Goal: Task Accomplishment & Management: Use online tool/utility

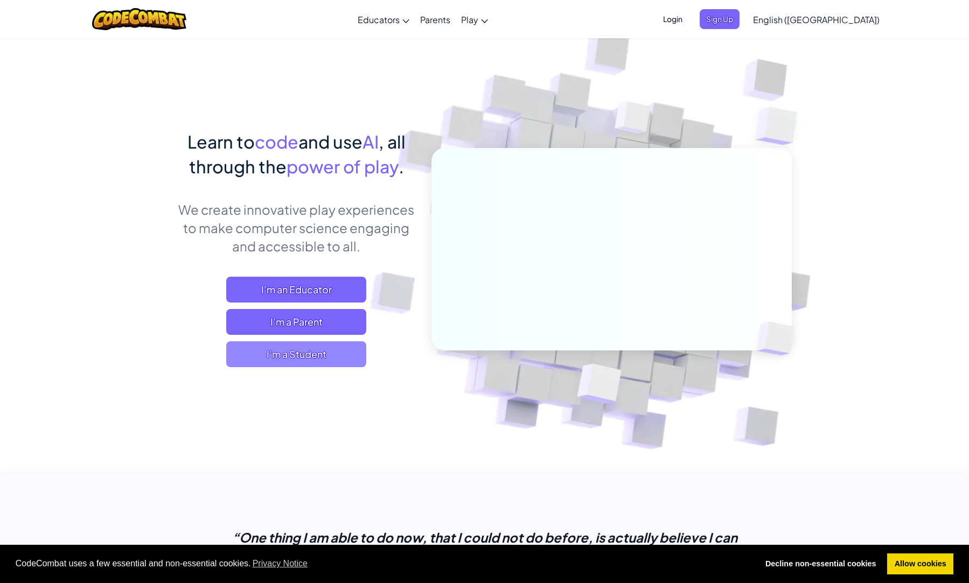
click at [299, 355] on span "I'm a Student" at bounding box center [296, 354] width 140 height 26
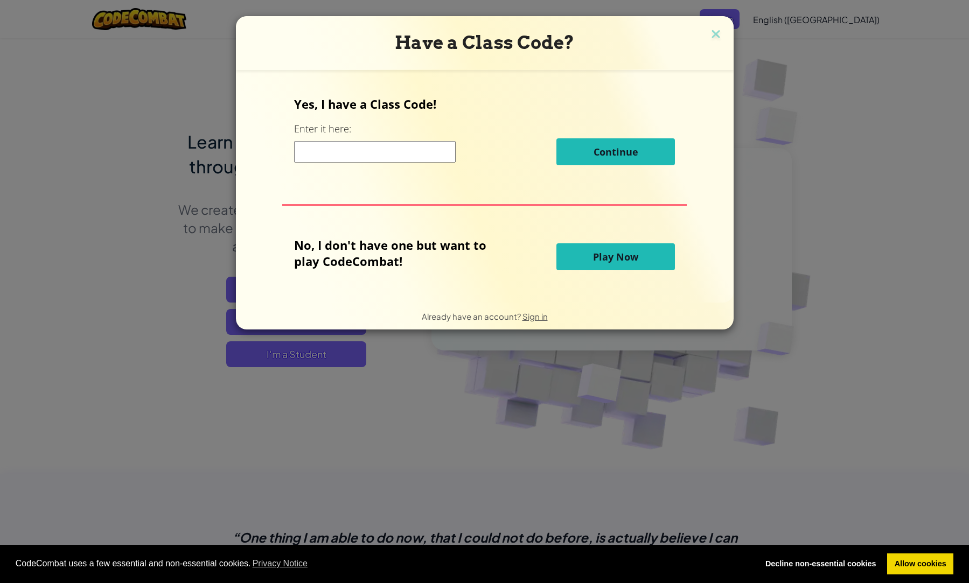
click at [416, 150] on input at bounding box center [375, 152] width 162 height 22
click at [596, 266] on button "Play Now" at bounding box center [615, 256] width 118 height 27
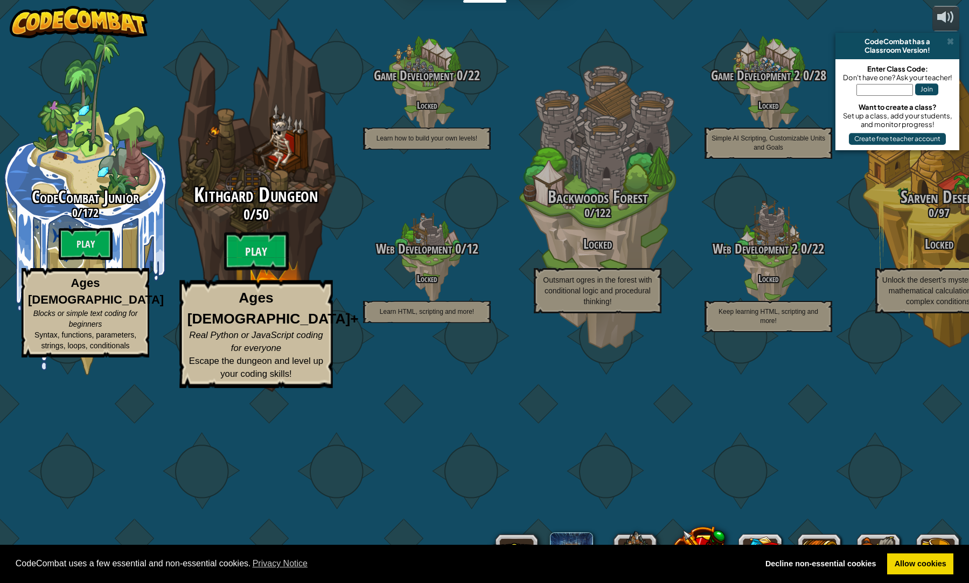
click at [297, 379] on span "Escape the dungeon and level up your coding skills!" at bounding box center [256, 367] width 134 height 23
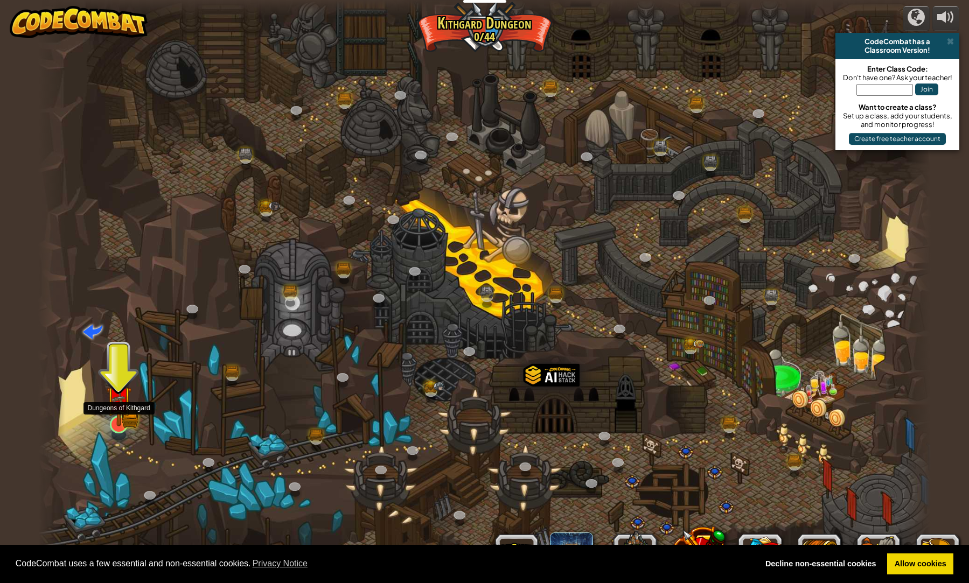
click at [129, 406] on img at bounding box center [118, 399] width 25 height 54
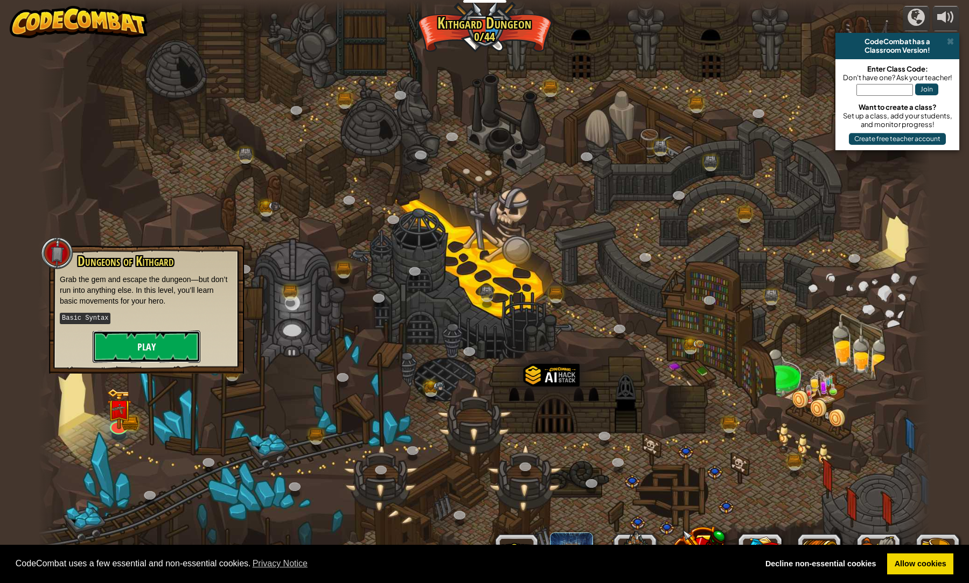
click at [144, 351] on button "Play" at bounding box center [147, 347] width 108 height 32
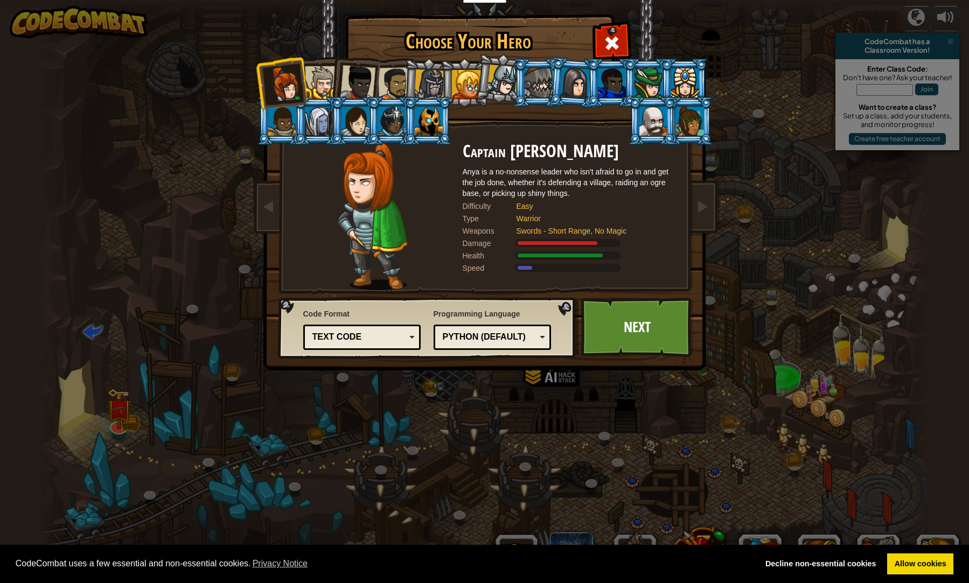
click at [392, 339] on div "Text code" at bounding box center [358, 337] width 93 height 12
click at [404, 304] on div "Code Format Text code Blocks and code Blocks Blocks (Icons) Text code Blocks - …" at bounding box center [427, 327] width 291 height 55
click at [660, 324] on link "Next" at bounding box center [637, 327] width 113 height 59
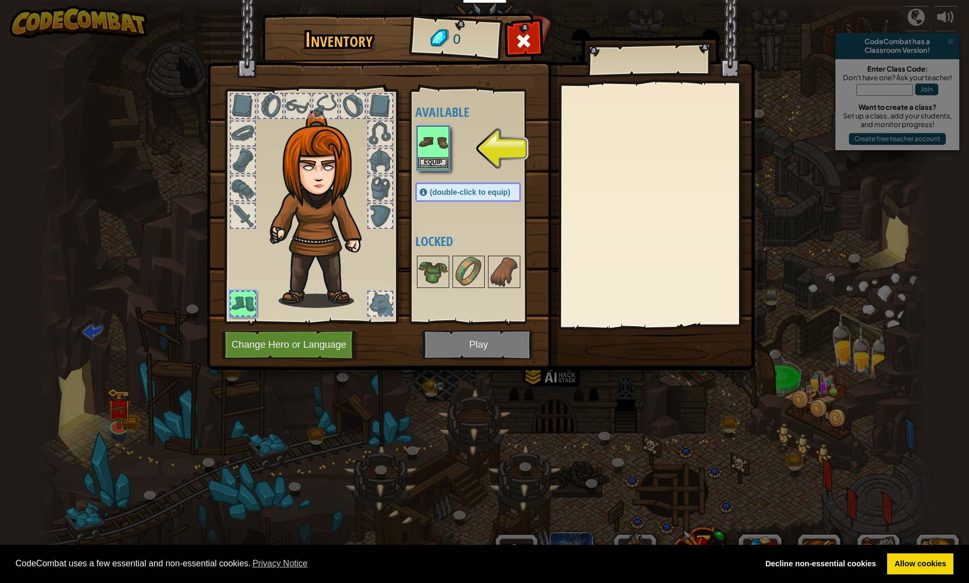
click at [445, 149] on img at bounding box center [433, 142] width 30 height 30
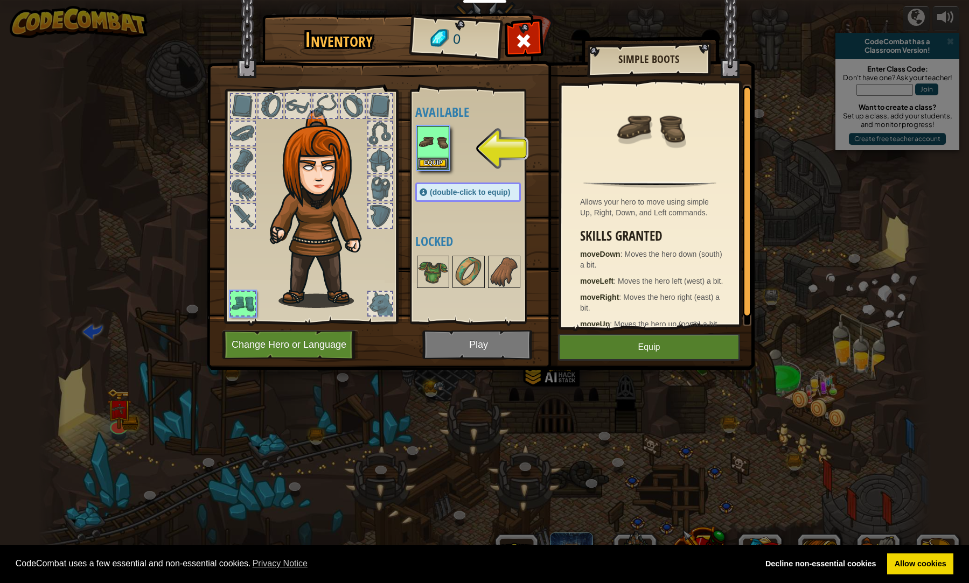
scroll to position [15, 0]
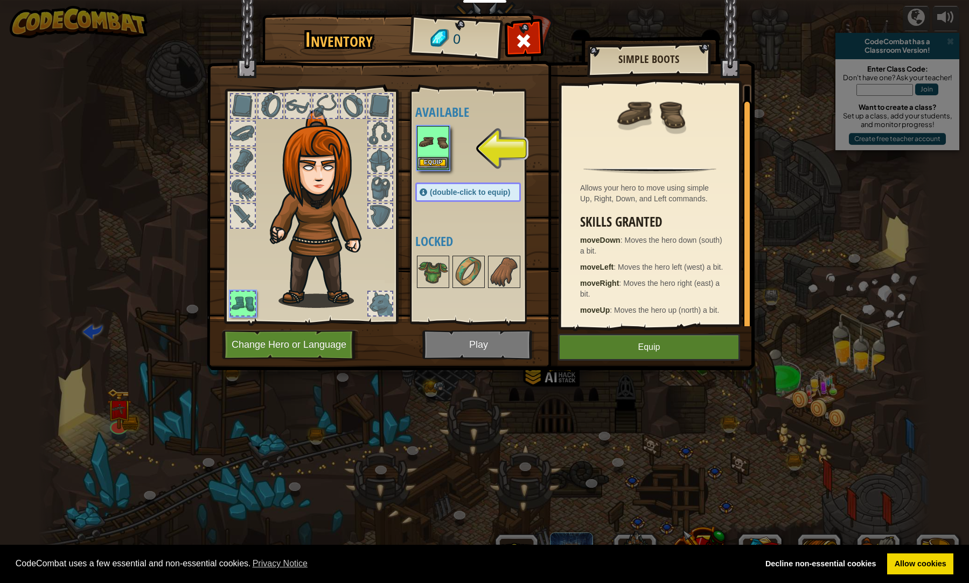
click at [429, 144] on img at bounding box center [433, 142] width 30 height 30
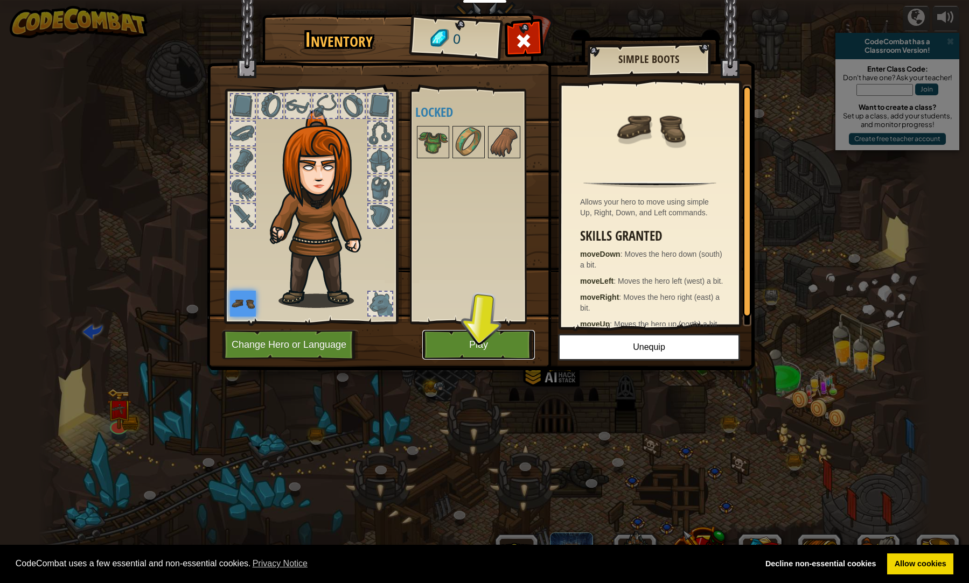
click at [485, 351] on button "Play" at bounding box center [478, 345] width 113 height 30
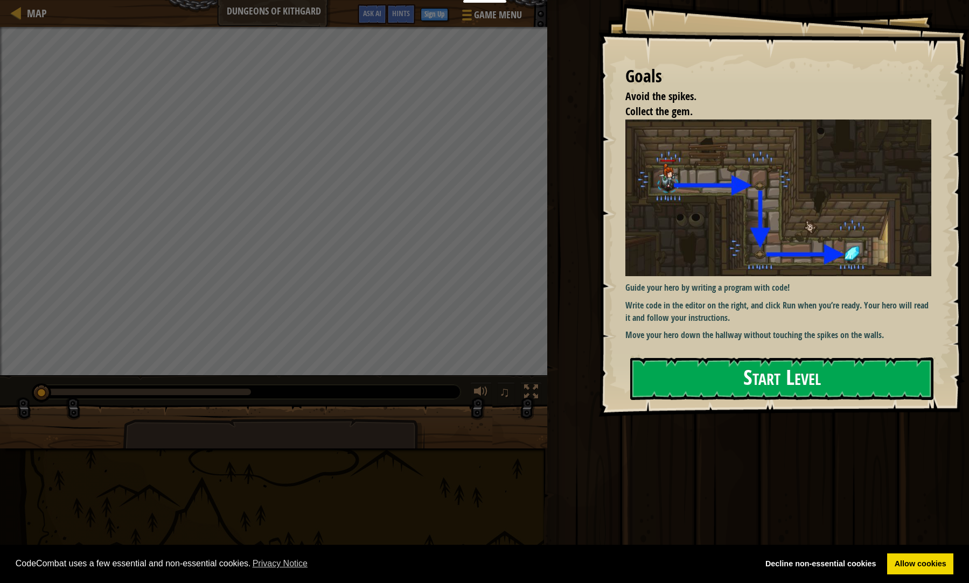
click at [744, 381] on button "Start Level" at bounding box center [781, 379] width 303 height 43
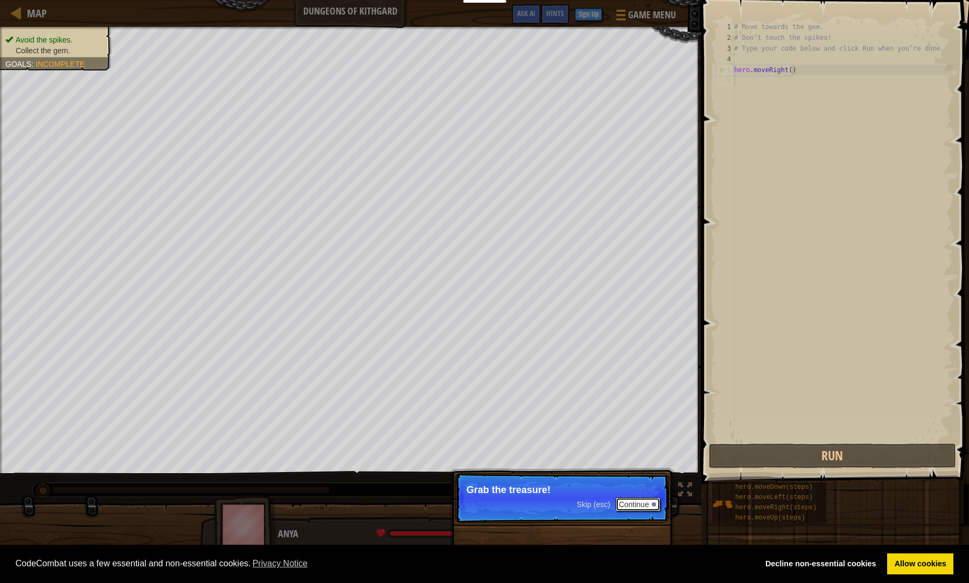
click at [637, 509] on button "Continue" at bounding box center [638, 505] width 45 height 14
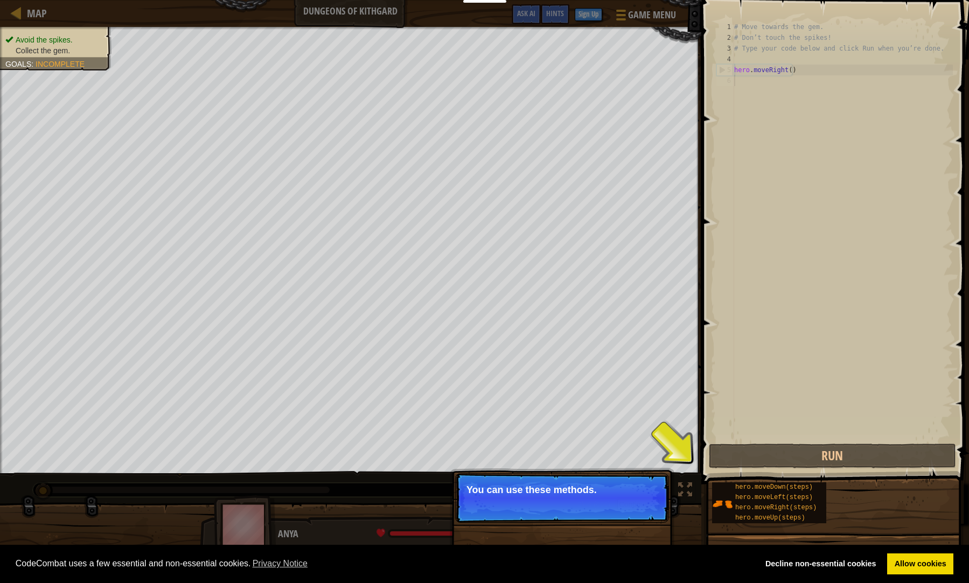
click at [637, 509] on button "Continue" at bounding box center [638, 505] width 45 height 14
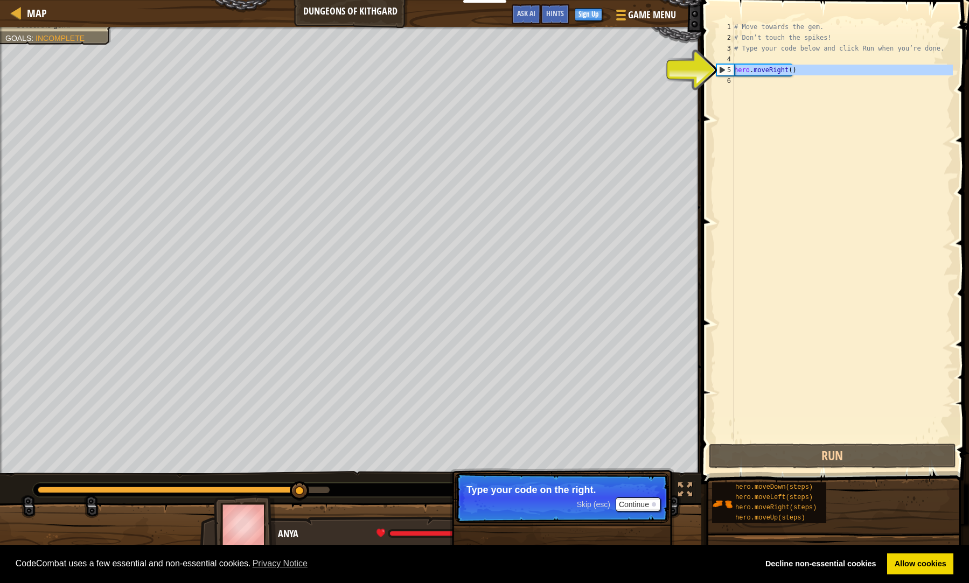
click at [721, 67] on div "5" at bounding box center [725, 70] width 17 height 11
type textarea "hero.moveRight()"
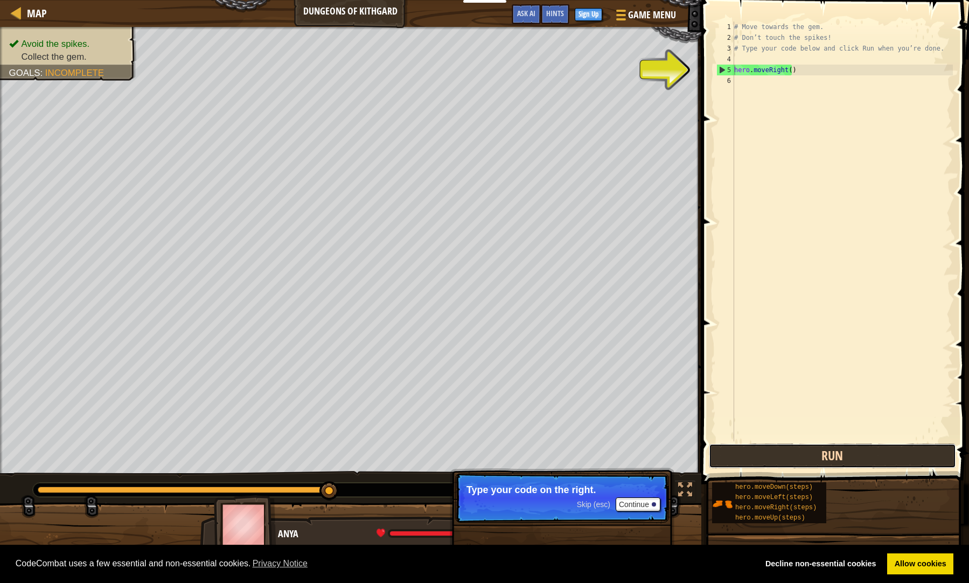
click at [789, 455] on button "Run" at bounding box center [832, 456] width 247 height 25
click at [831, 64] on div "# Move towards the gem. # Don’t touch the spikes! # Type your code below and cl…" at bounding box center [842, 243] width 221 height 442
click at [805, 76] on div "# Move towards the gem. # Don’t touch the spikes! # Type your code below and cl…" at bounding box center [842, 243] width 221 height 442
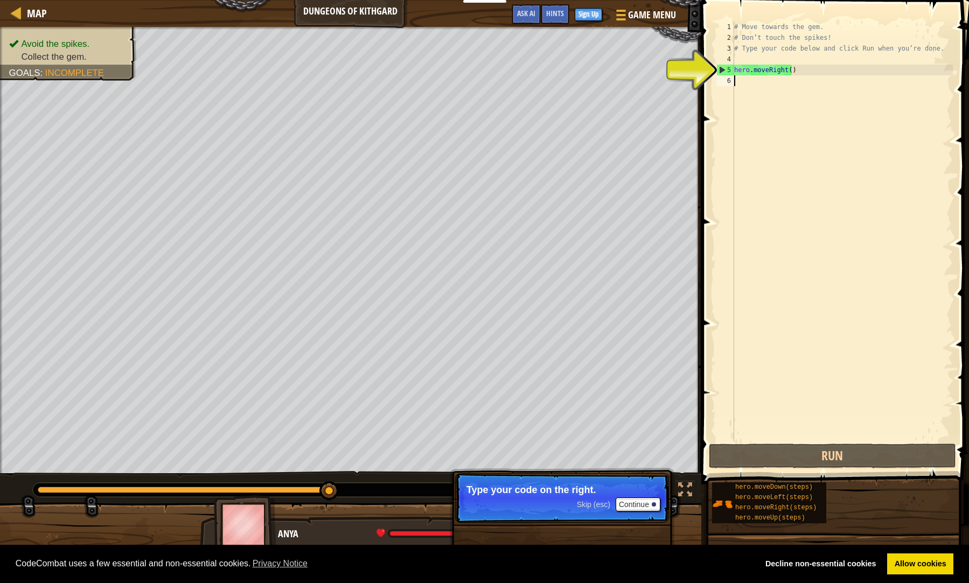
scroll to position [5, 0]
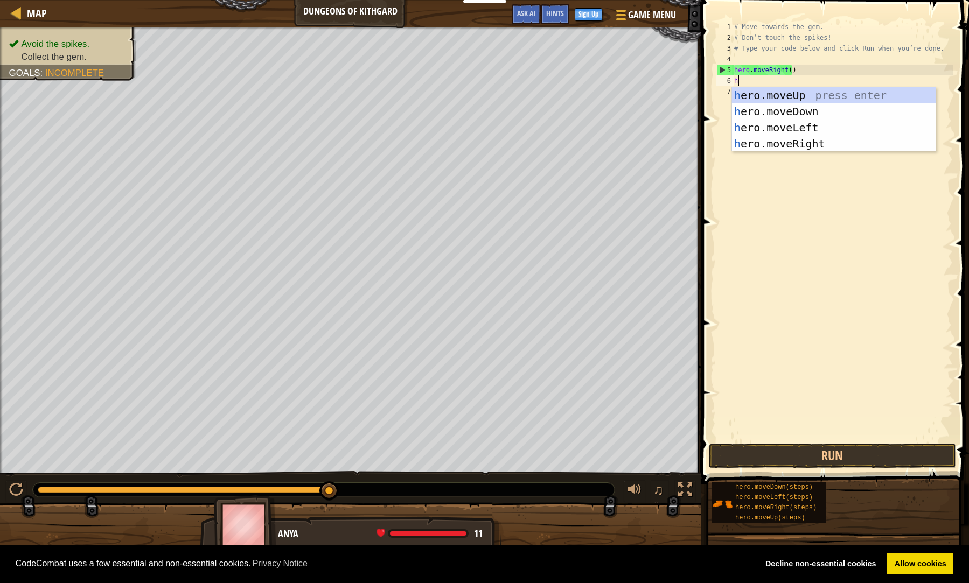
type textarea "he"
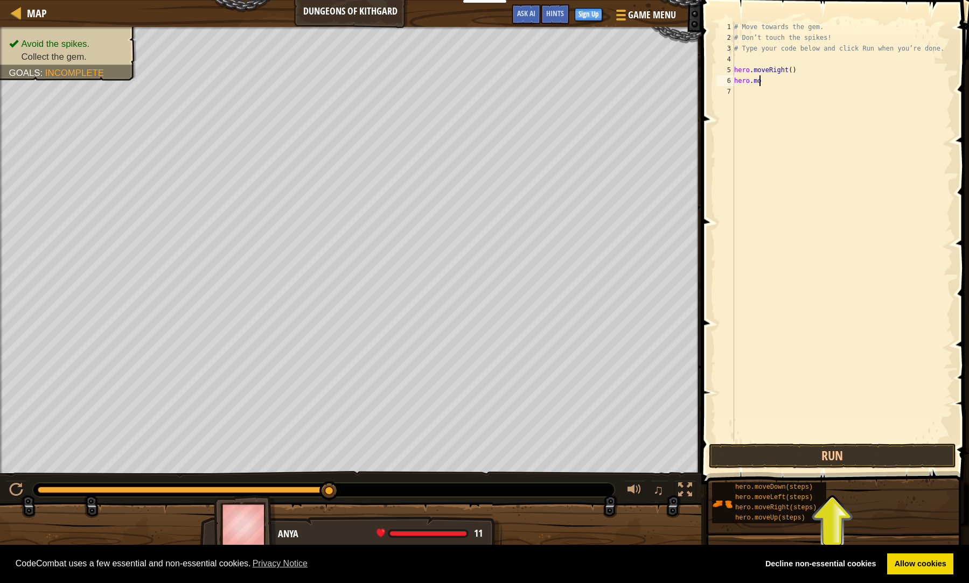
type textarea "h"
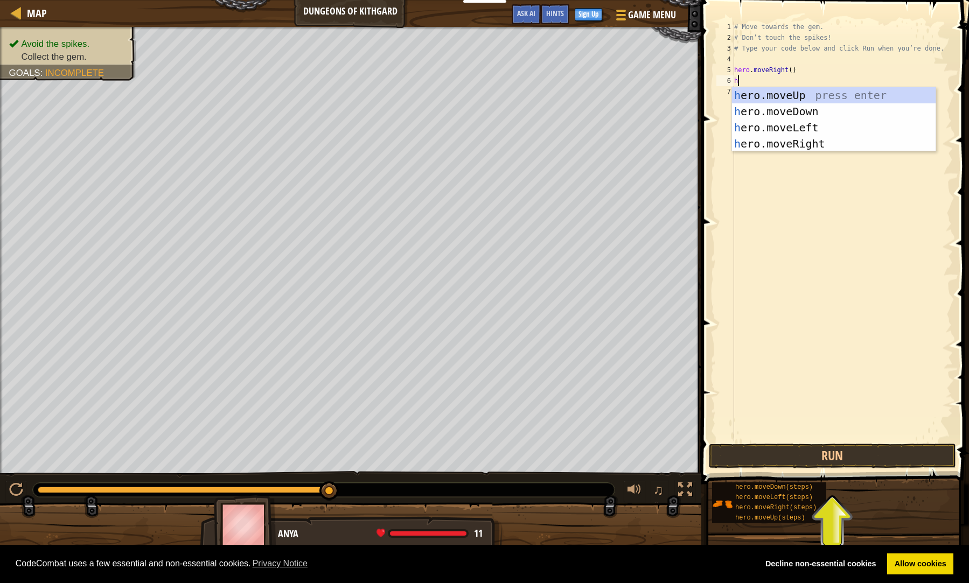
type textarea "he"
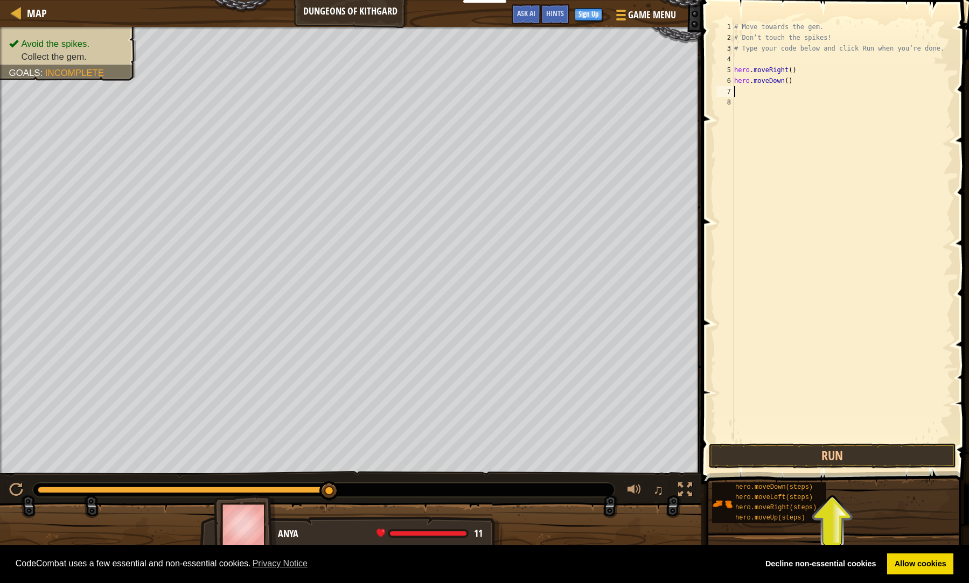
scroll to position [0, 0]
click at [861, 458] on button "Run" at bounding box center [832, 456] width 247 height 25
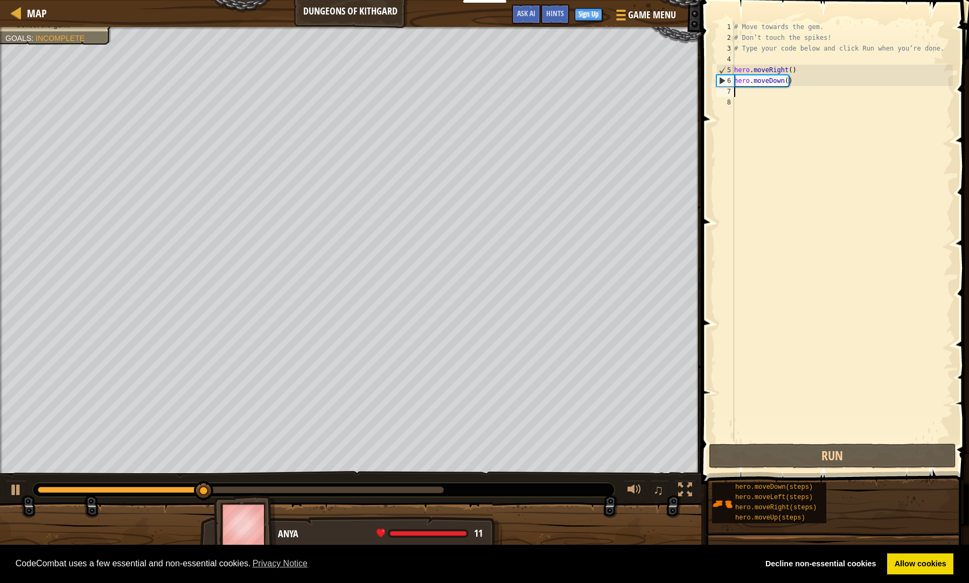
click at [795, 88] on div "# Move towards the gem. # Don’t touch the spikes! # Type your code below and cl…" at bounding box center [842, 243] width 221 height 442
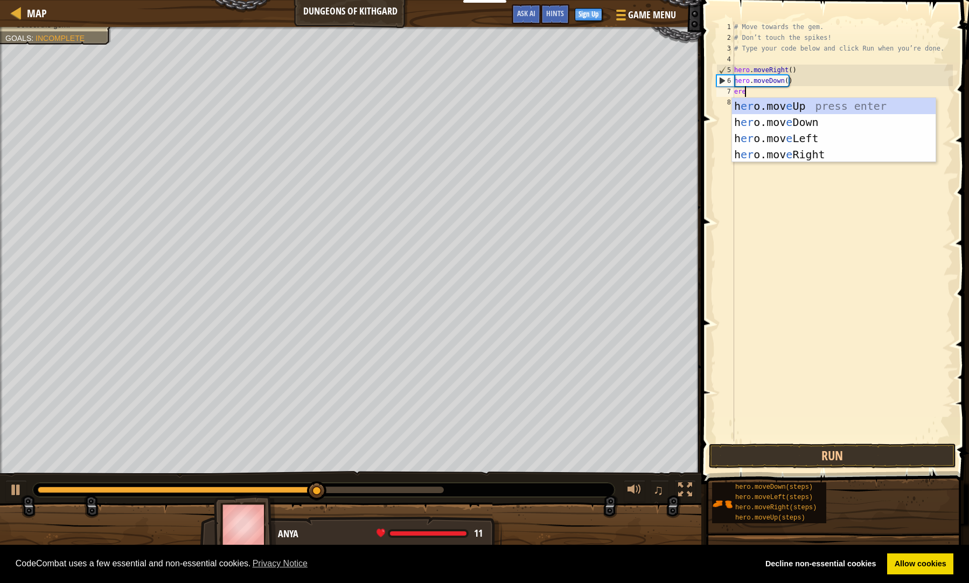
scroll to position [5, 1]
type textarea "ere"
